Goal: Transaction & Acquisition: Obtain resource

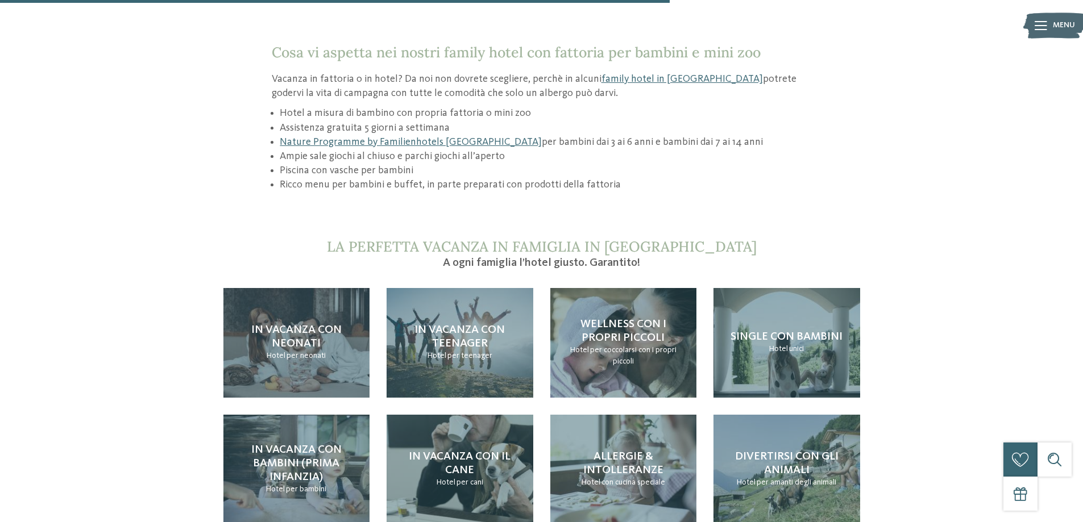
scroll to position [1023, 0]
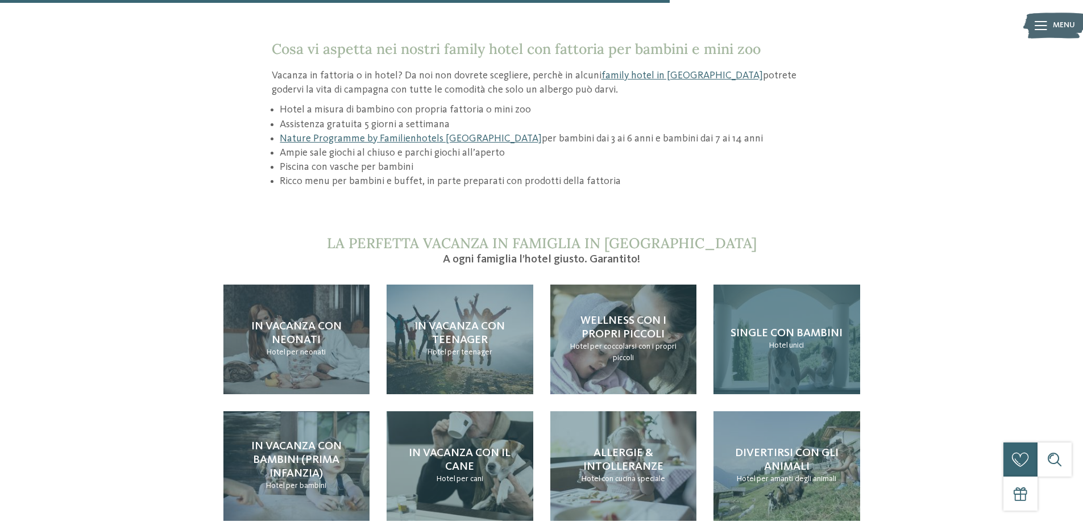
click at [767, 328] on span "Single con bambini" at bounding box center [786, 333] width 112 height 11
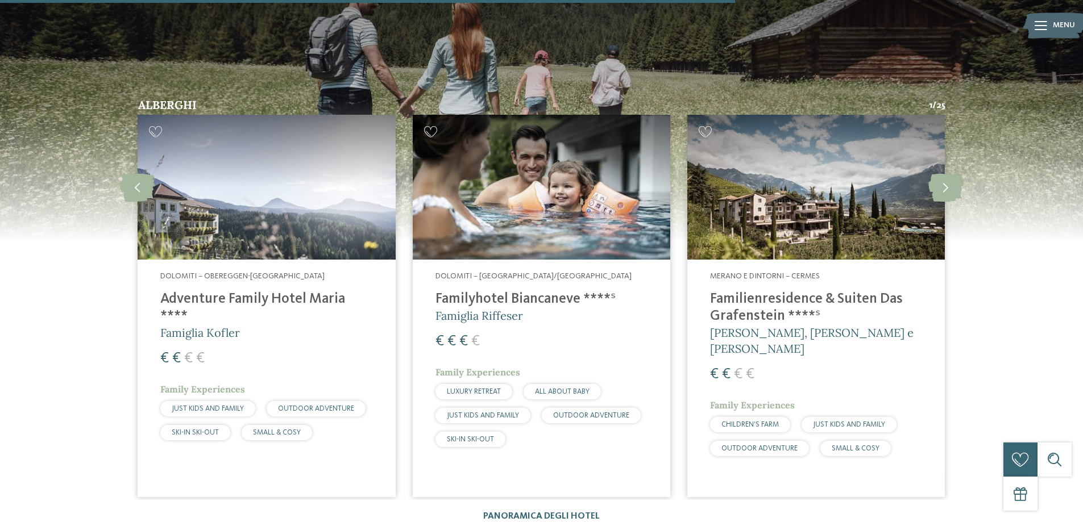
scroll to position [1705, 0]
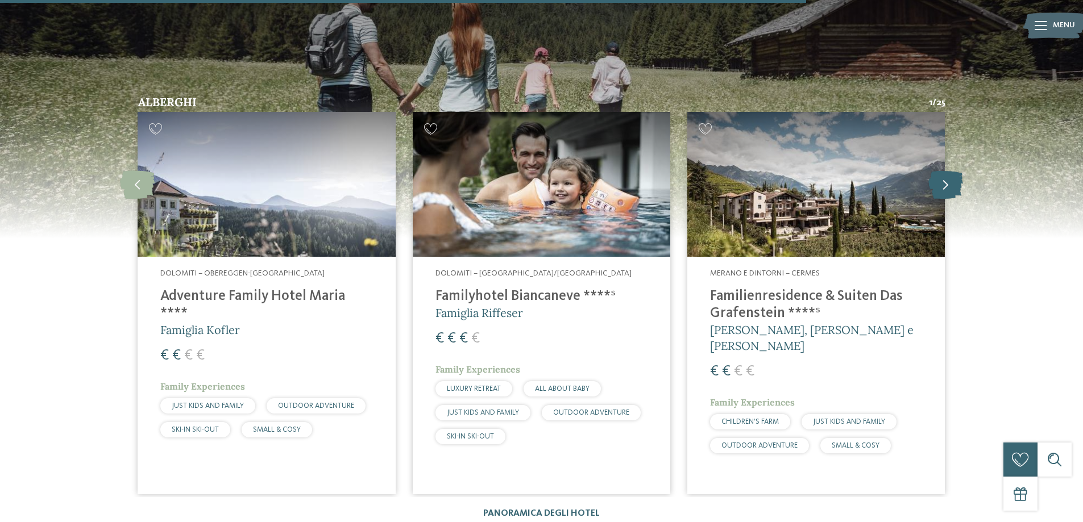
click at [951, 170] on icon at bounding box center [945, 184] width 35 height 28
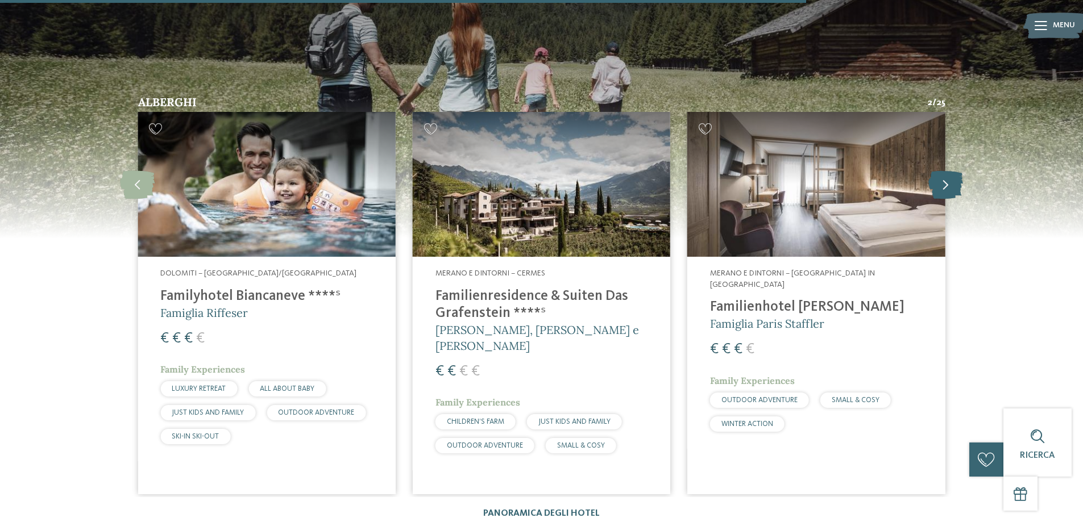
click at [949, 170] on icon at bounding box center [945, 184] width 35 height 28
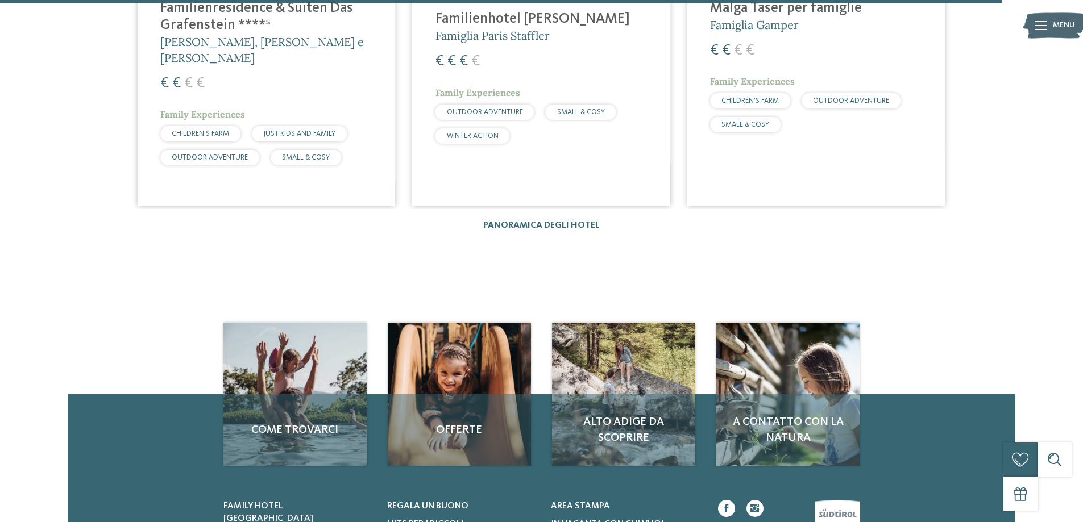
scroll to position [2160, 0]
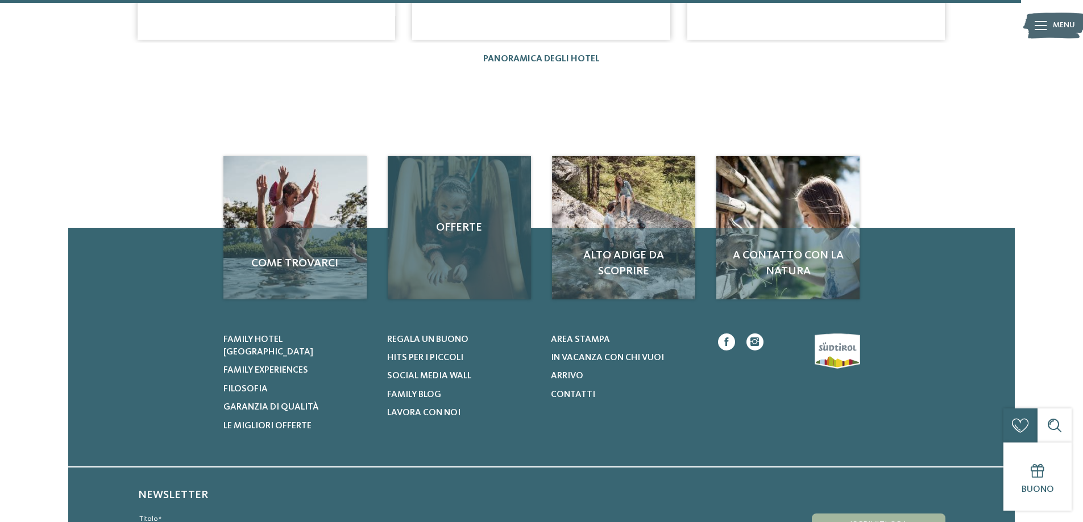
click at [459, 220] on span "Offerte" at bounding box center [459, 228] width 120 height 16
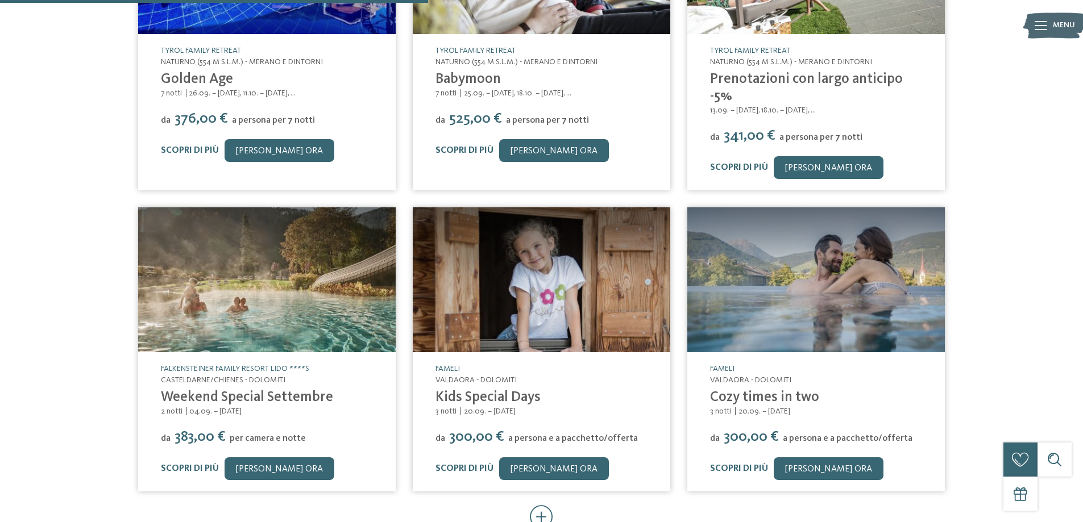
scroll to position [511, 0]
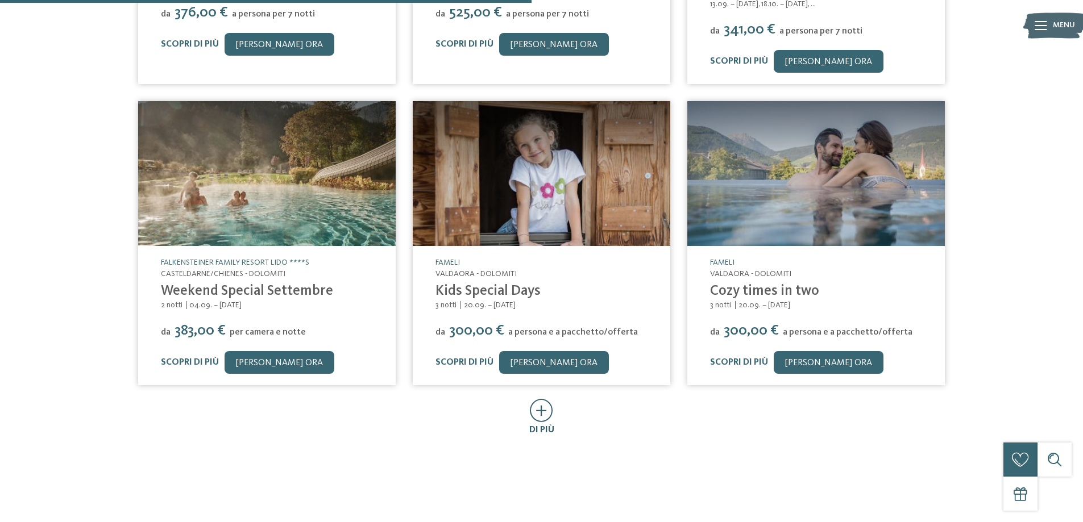
click at [552, 411] on div "di più" at bounding box center [542, 418] width 824 height 37
click at [544, 406] on icon at bounding box center [541, 410] width 23 height 23
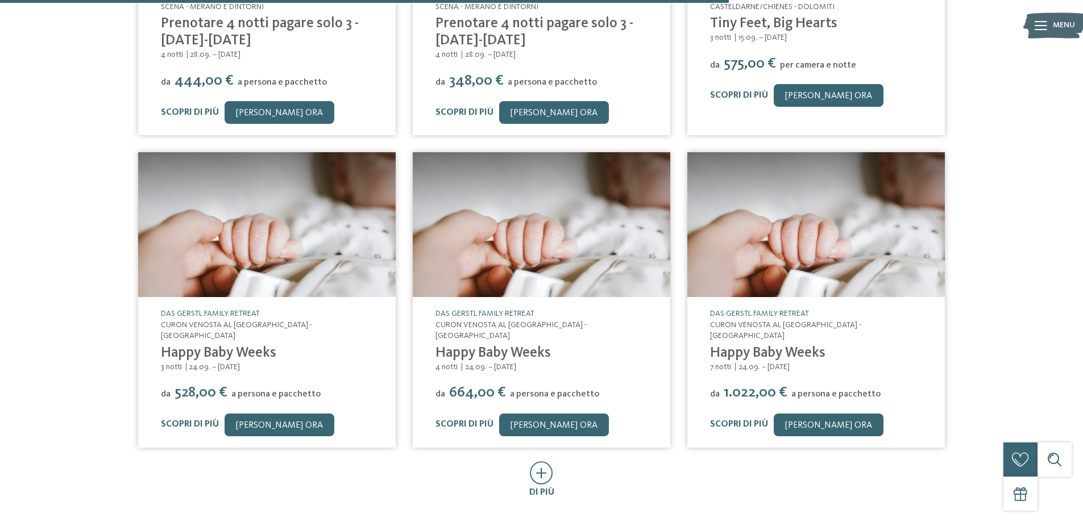
scroll to position [1307, 0]
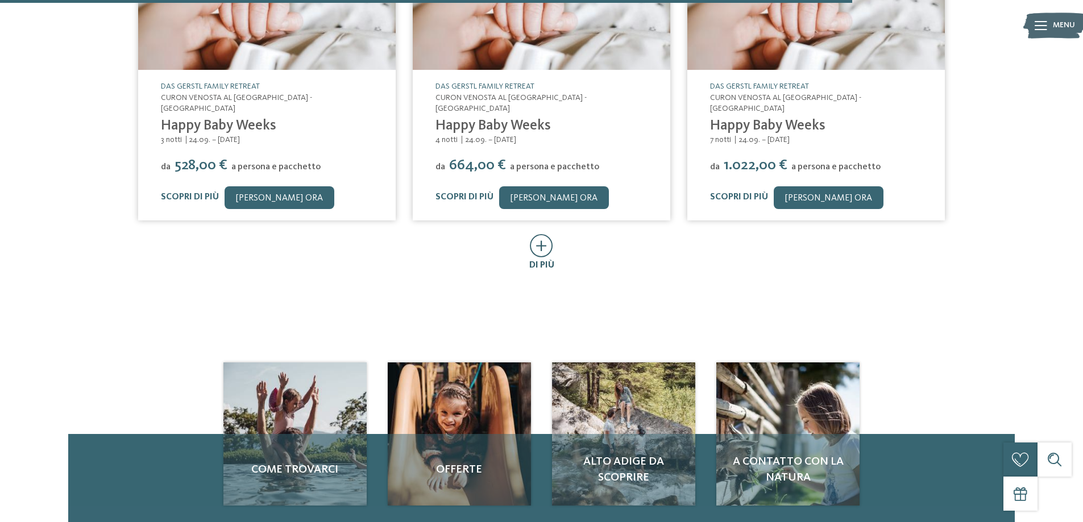
click at [534, 259] on div "di più" at bounding box center [541, 265] width 25 height 13
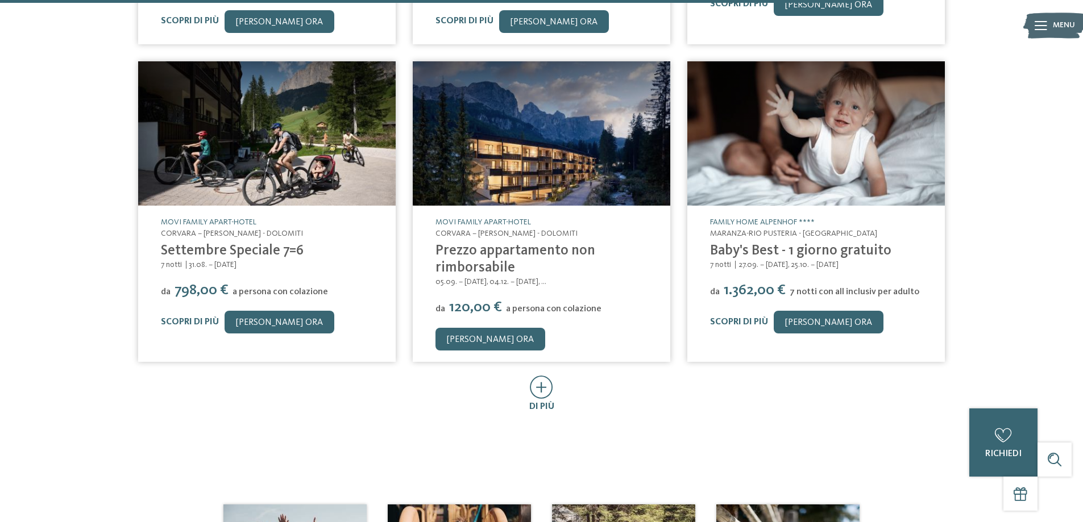
scroll to position [1819, 0]
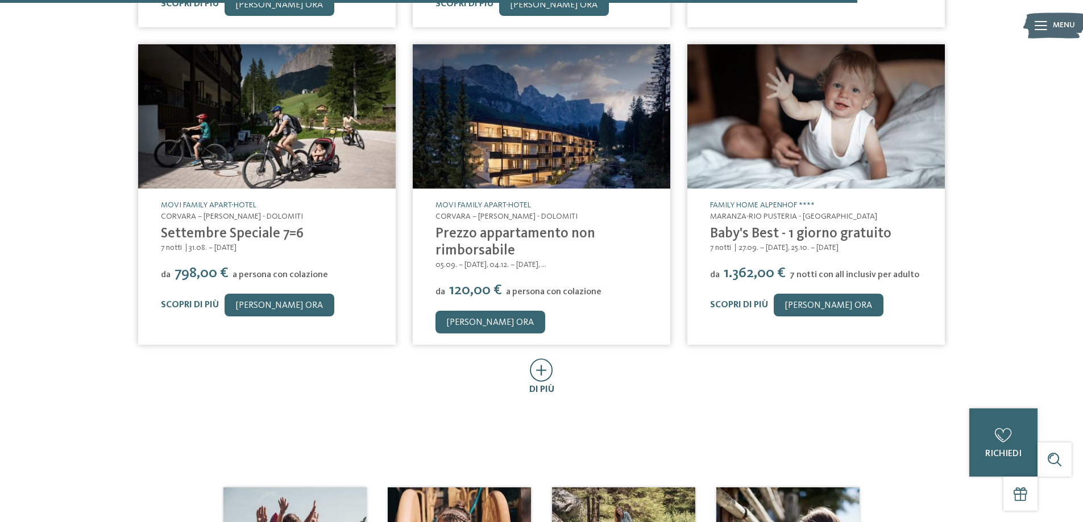
click at [546, 359] on icon at bounding box center [541, 370] width 23 height 23
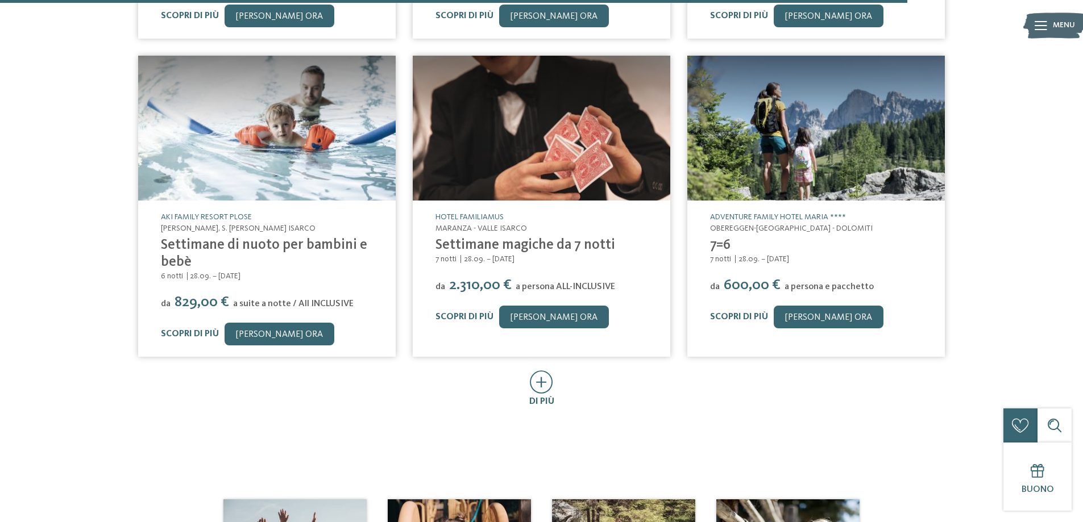
scroll to position [2444, 0]
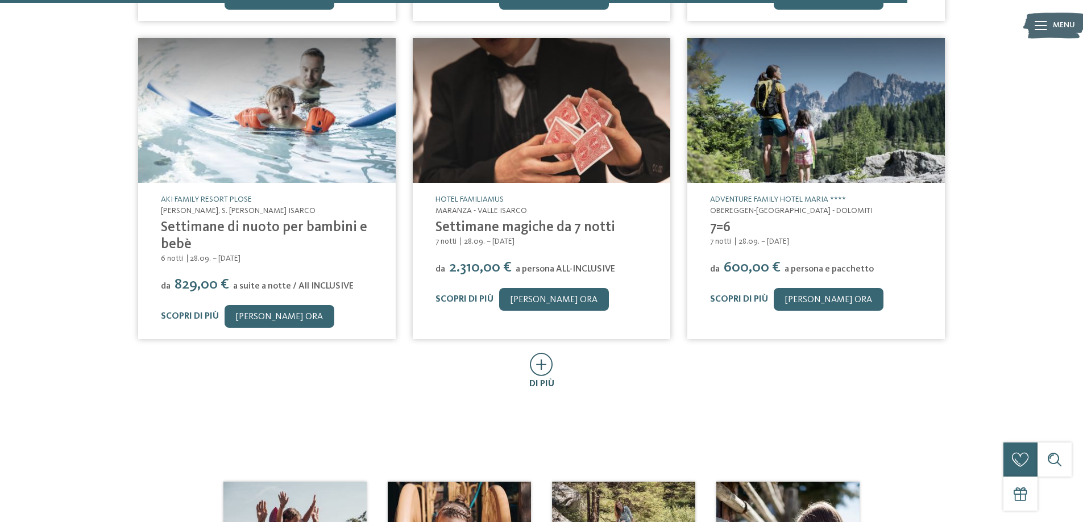
click at [544, 362] on icon at bounding box center [541, 364] width 23 height 23
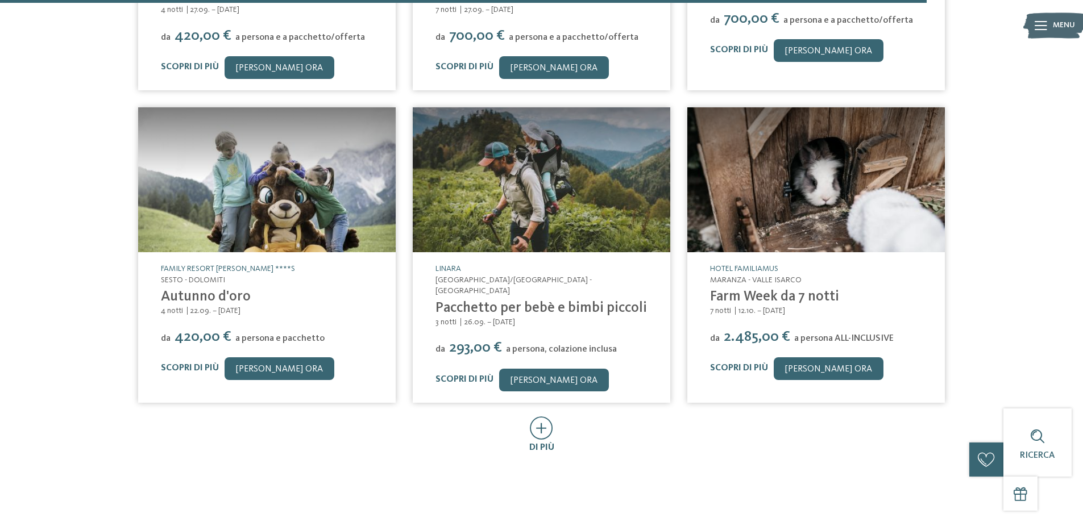
scroll to position [3012, 0]
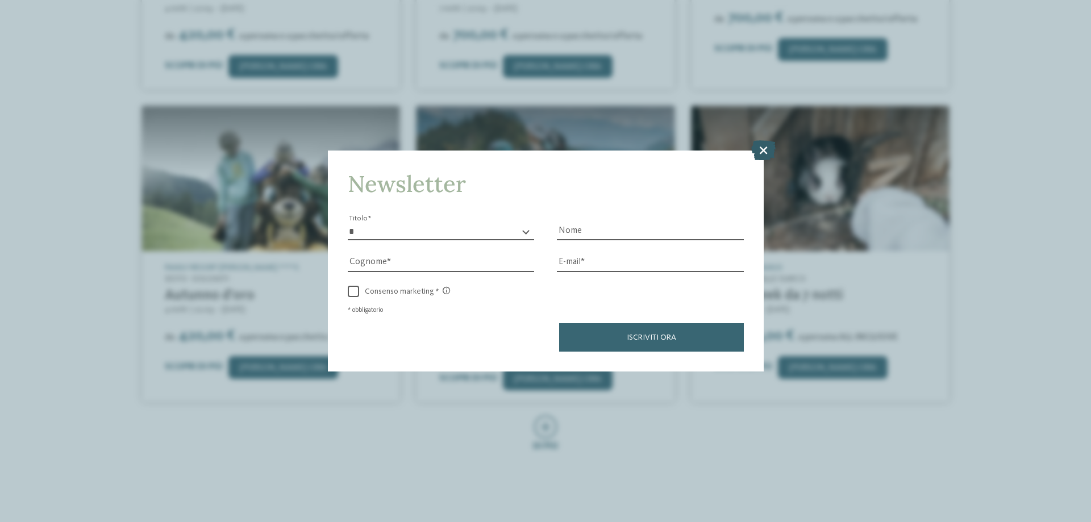
click at [762, 143] on icon at bounding box center [763, 150] width 24 height 20
